Goal: Check status: Check status

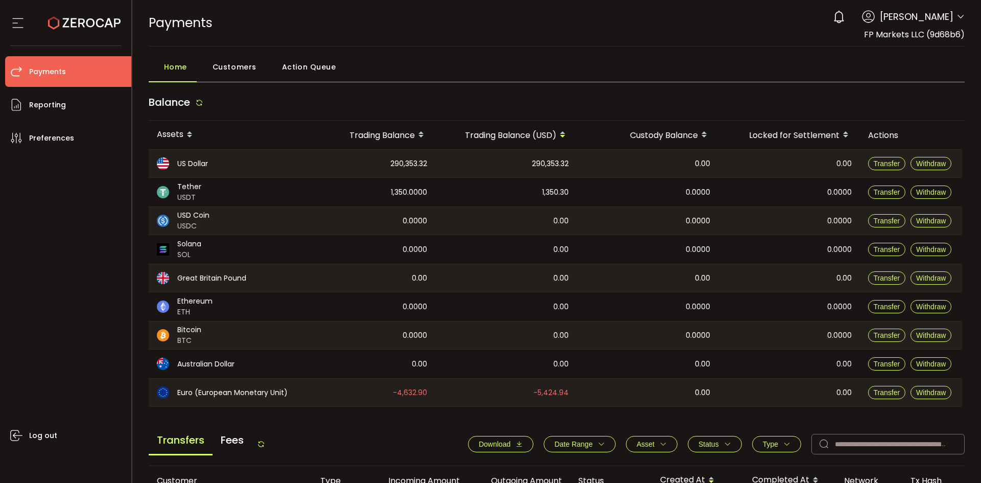
scroll to position [380, 0]
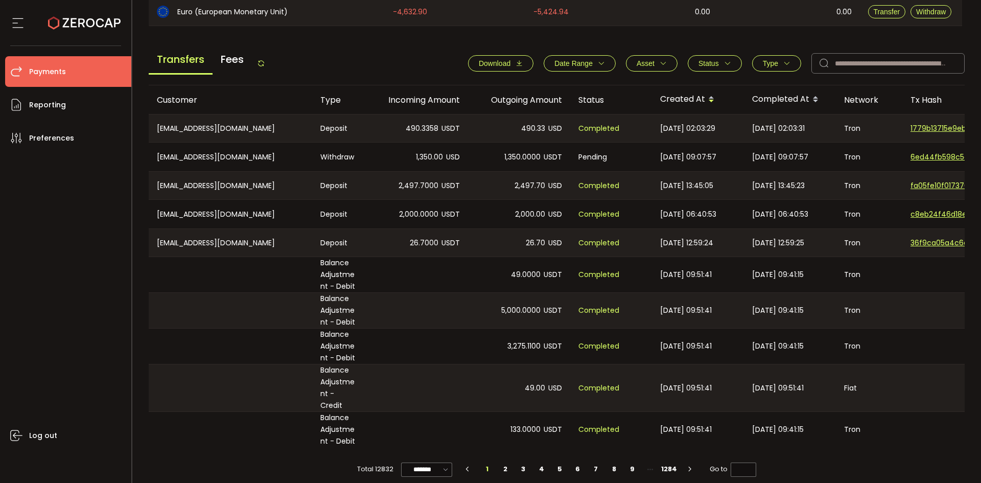
click at [264, 58] on div "Transfers Fees" at bounding box center [207, 63] width 116 height 23
click at [269, 63] on div "Transfers Fees Download Date Range - Asset BTC ETH EUR GBP SOL USD USDC USDT XR…" at bounding box center [557, 65] width 816 height 39
click at [265, 66] on icon at bounding box center [261, 63] width 8 height 8
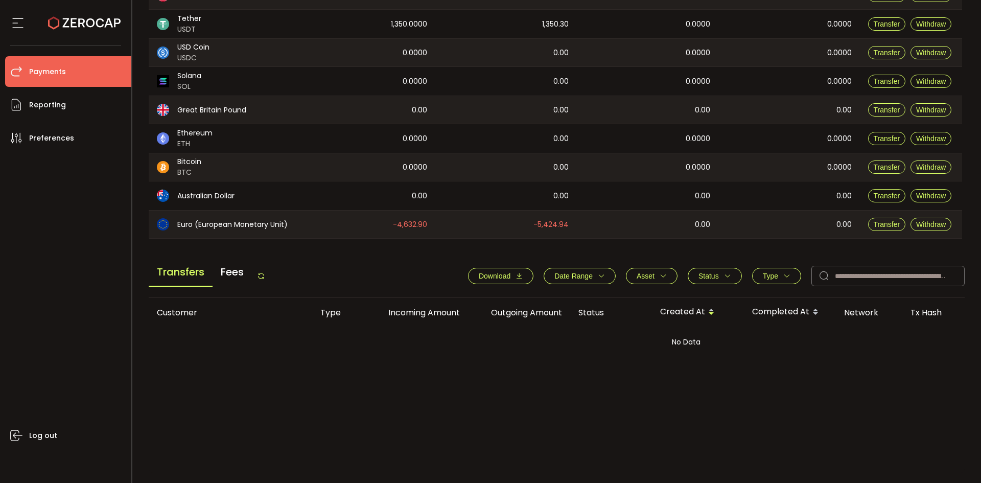
scroll to position [168, 0]
click at [712, 277] on span "Status" at bounding box center [708, 276] width 20 height 8
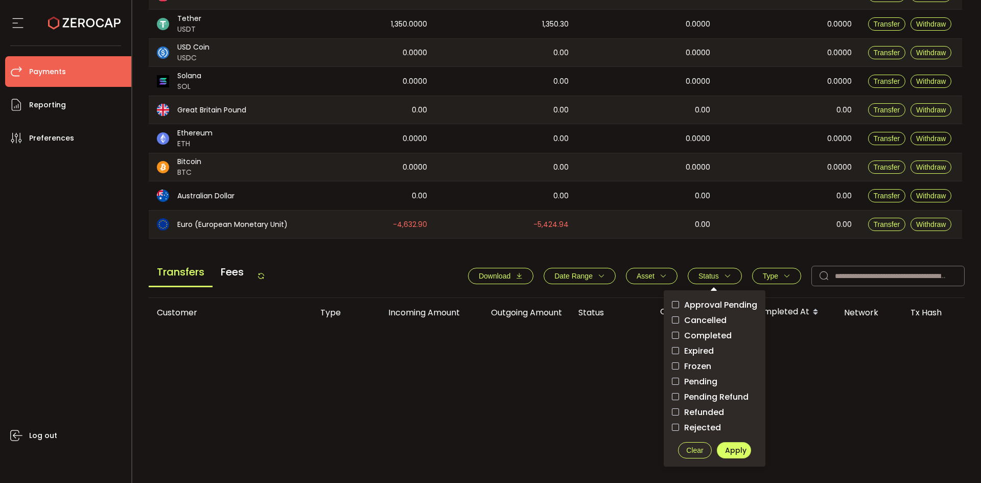
click at [489, 410] on div "Customer Type Incoming Amount Outgoing Amount Status Created At Completed At Ne…" at bounding box center [557, 385] width 816 height 175
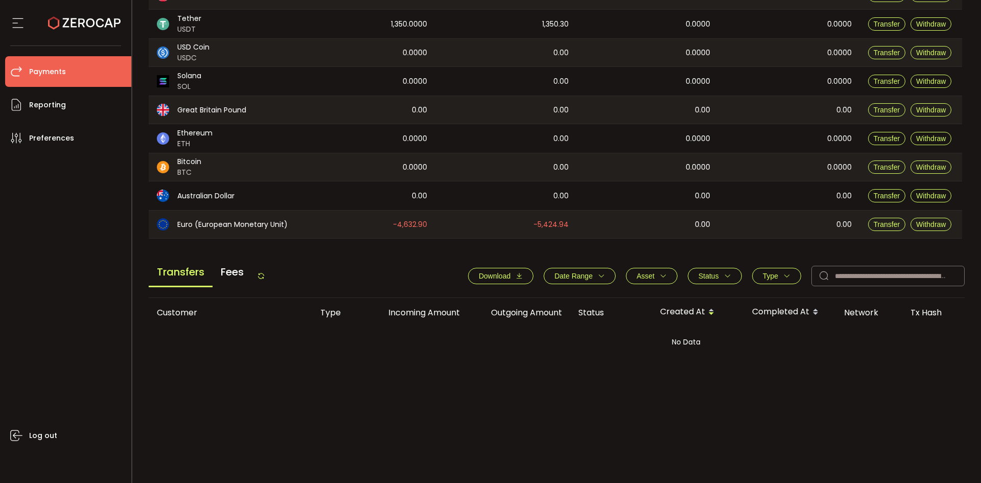
click at [724, 279] on icon "button" at bounding box center [727, 275] width 7 height 7
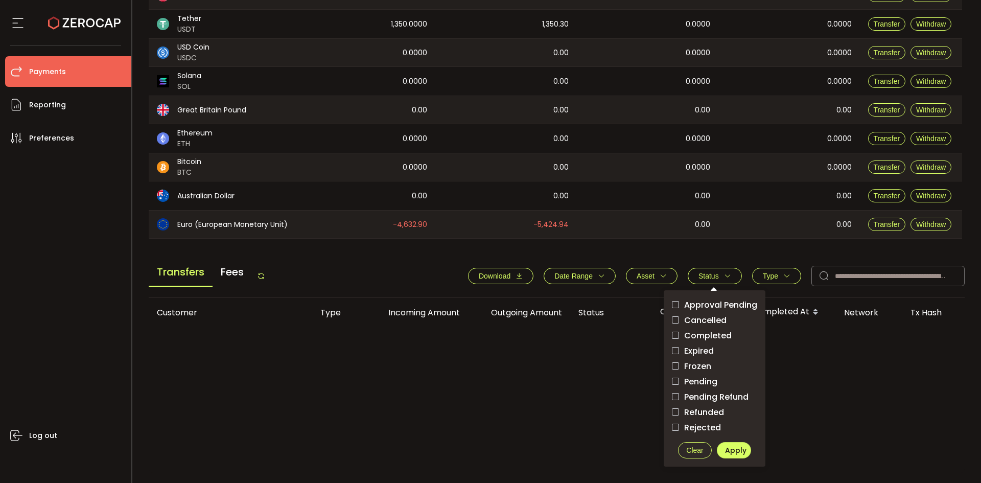
drag, startPoint x: 721, startPoint y: 279, endPoint x: 659, endPoint y: 291, distance: 63.0
click at [724, 278] on icon "button" at bounding box center [727, 275] width 7 height 7
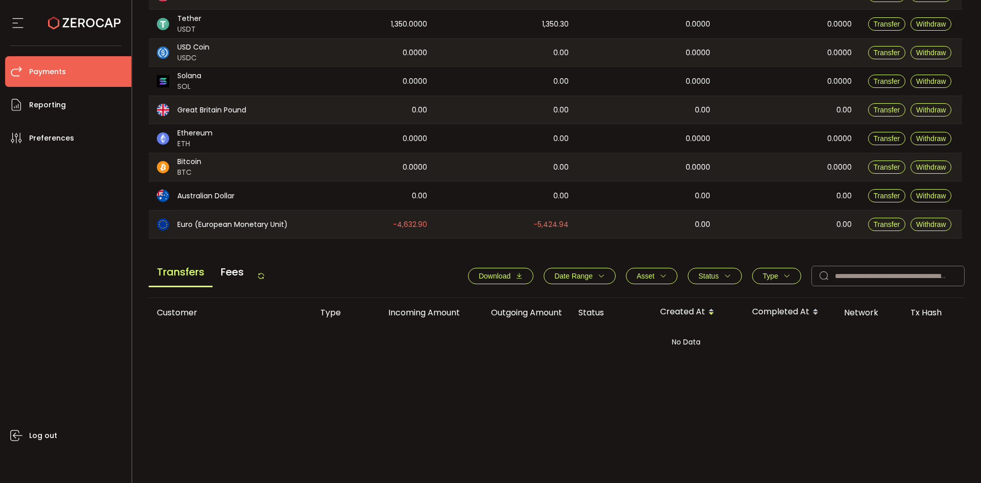
click at [262, 279] on icon at bounding box center [261, 276] width 8 height 8
drag, startPoint x: 475, startPoint y: 356, endPoint x: 894, endPoint y: 358, distance: 418.8
click at [894, 357] on div "No Data" at bounding box center [557, 341] width 816 height 31
click at [726, 276] on icon "button" at bounding box center [727, 275] width 7 height 7
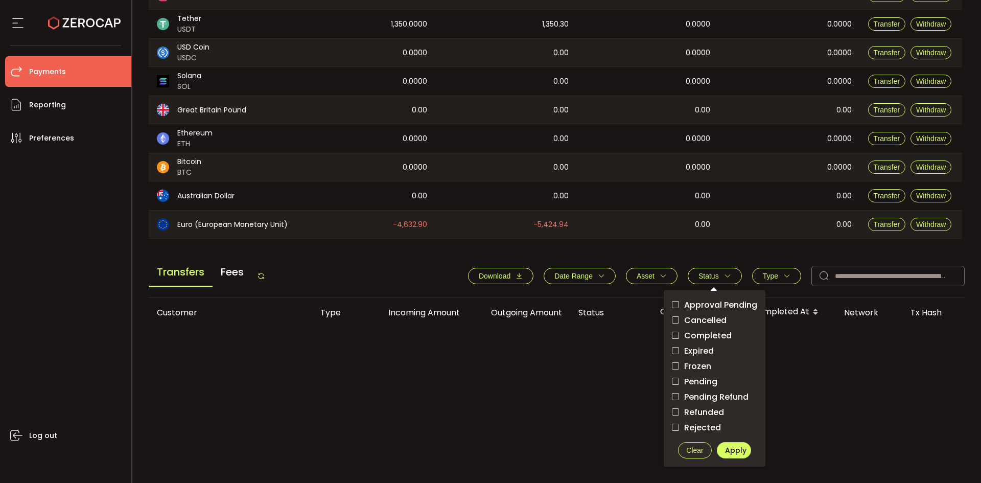
click at [641, 410] on div "Customer Type Incoming Amount Outgoing Amount Status Created At Completed At Ne…" at bounding box center [557, 385] width 816 height 175
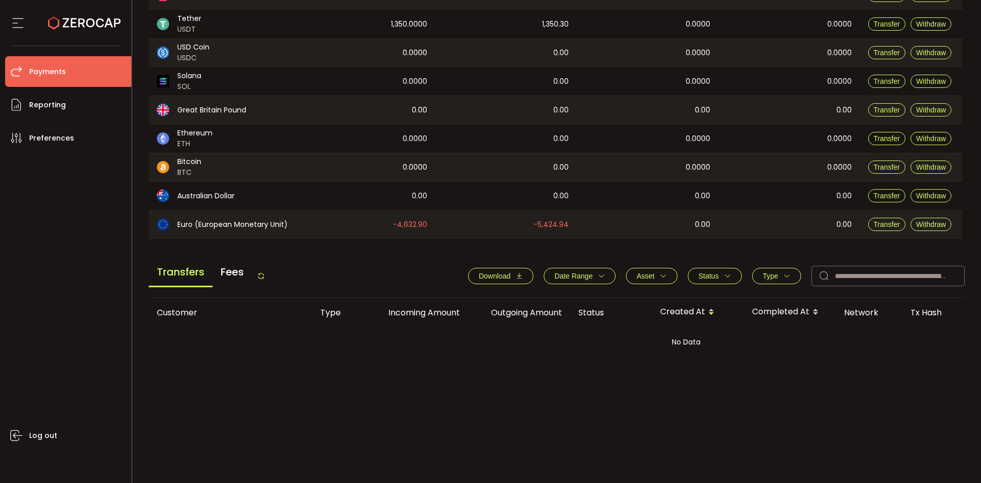
click at [265, 275] on icon at bounding box center [261, 276] width 8 height 8
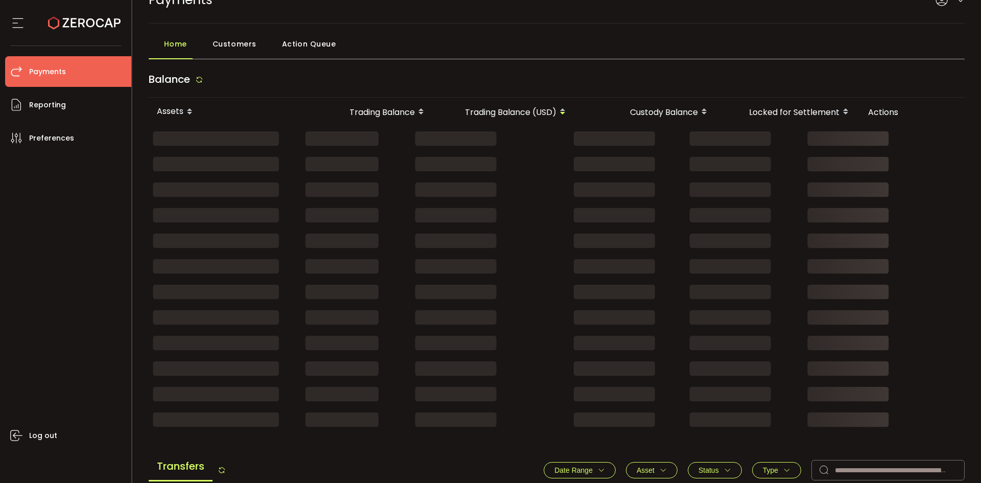
scroll to position [329, 0]
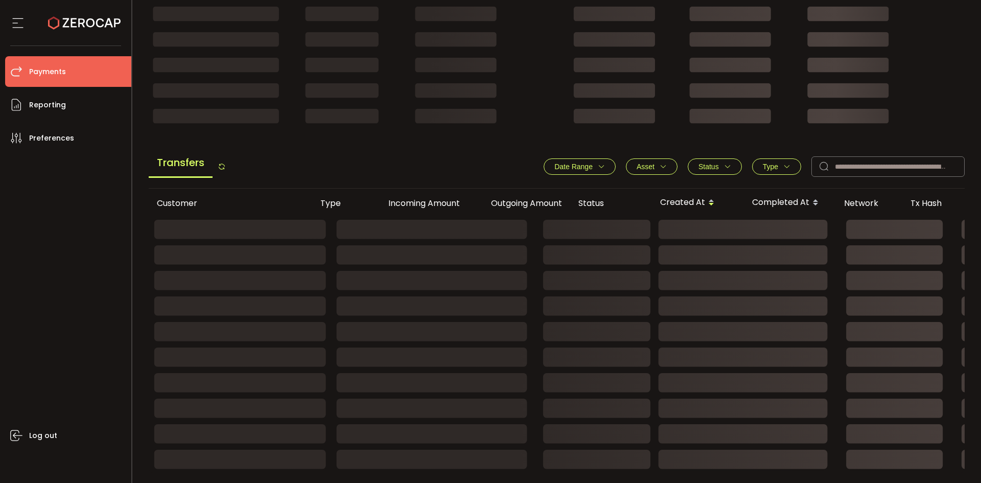
click at [224, 164] on icon at bounding box center [222, 166] width 8 height 8
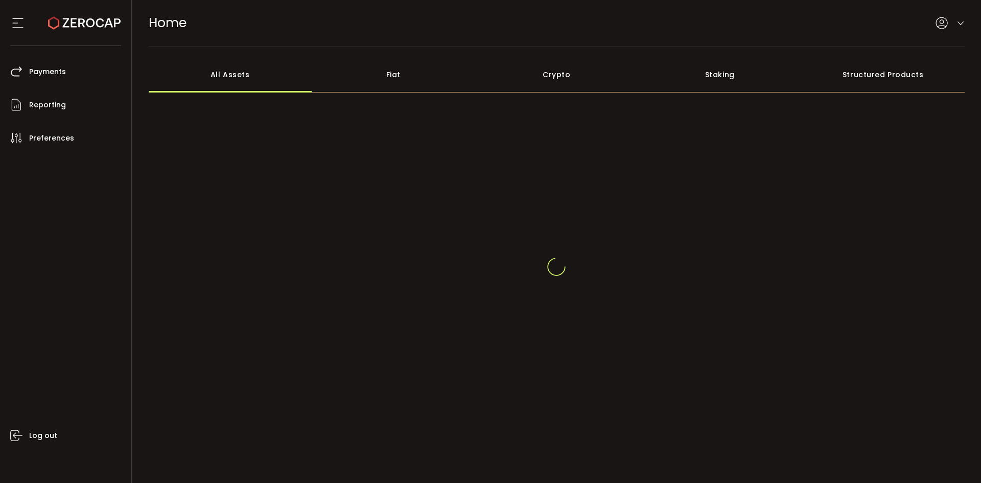
scroll to position [20, 0]
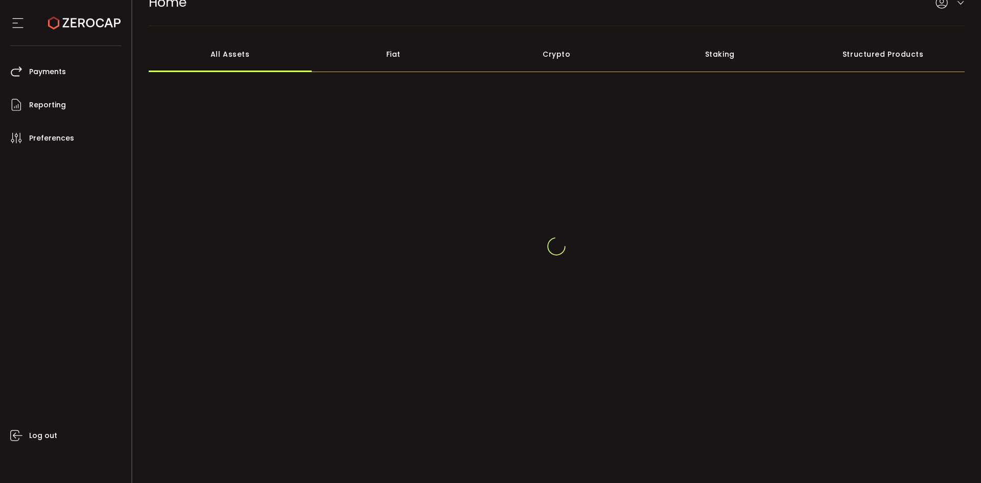
click at [460, 212] on div at bounding box center [557, 246] width 816 height 245
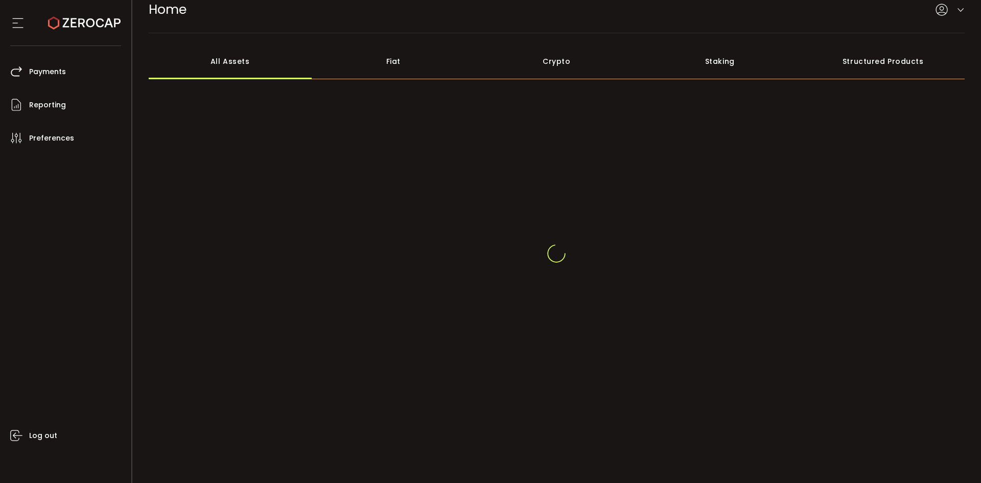
scroll to position [20, 0]
